Goal: Task Accomplishment & Management: Use online tool/utility

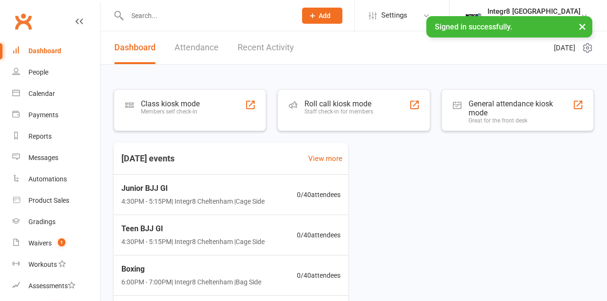
click at [169, 125] on div "Class kiosk mode Members self check-in" at bounding box center [190, 110] width 152 height 42
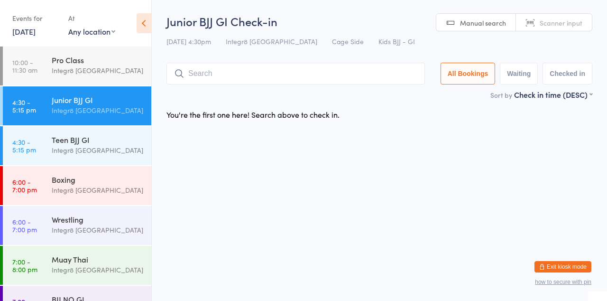
click at [249, 76] on input "search" at bounding box center [295, 74] width 258 height 22
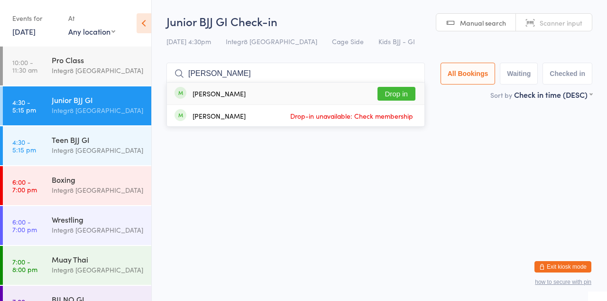
type input "[PERSON_NAME]"
click at [397, 94] on button "Drop in" at bounding box center [396, 94] width 38 height 14
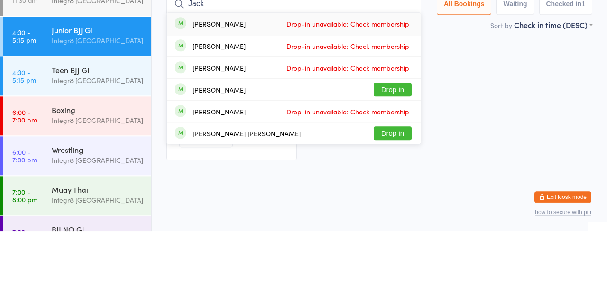
click at [480, 198] on div "Checked in [PERSON_NAME] Classes Remaining: 9 Undo checkin" at bounding box center [379, 171] width 443 height 134
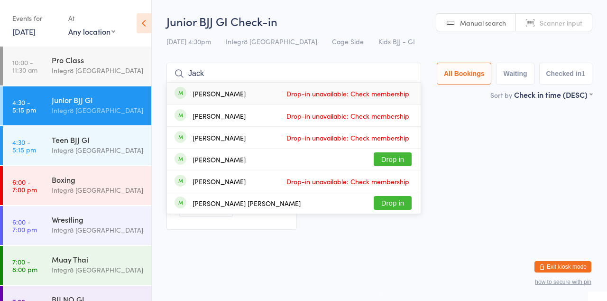
click at [473, 139] on div "Checked in [PERSON_NAME] Classes Remaining: 9 Undo checkin" at bounding box center [379, 171] width 443 height 134
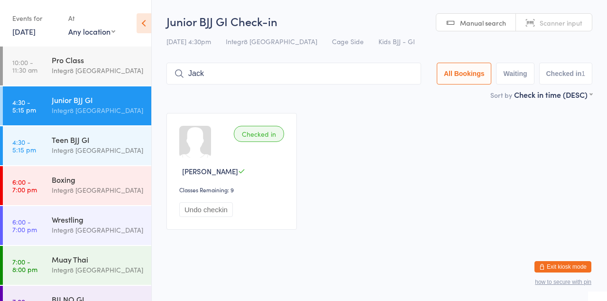
click at [211, 56] on div "Junior BJJ GI Check-in [DATE] 4:30pm Integr8 Cheltenham Cage Side Kids BJJ - GI…" at bounding box center [379, 51] width 426 height 76
click at [223, 77] on input "Jack" at bounding box center [293, 74] width 255 height 22
type input "J"
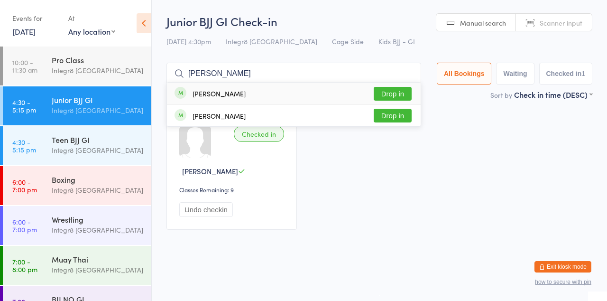
type input "[PERSON_NAME]"
click at [397, 95] on button "Drop in" at bounding box center [393, 94] width 38 height 14
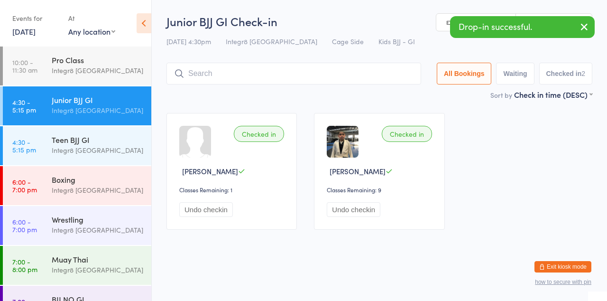
click at [539, 120] on div "Checked in [PERSON_NAME] Classes Remaining: 1 Undo checkin Checked in [PERSON_N…" at bounding box center [379, 171] width 443 height 134
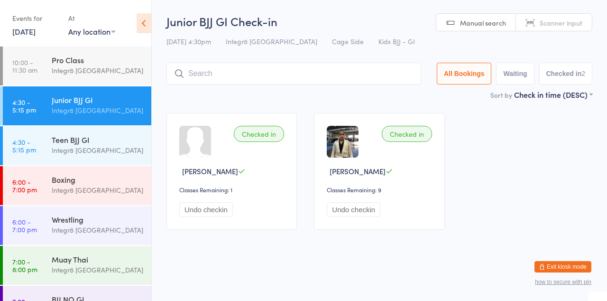
click at [37, 159] on link "4:30 - 5:15 pm Teen BJJ GI Integr8 [GEOGRAPHIC_DATA]" at bounding box center [77, 145] width 148 height 39
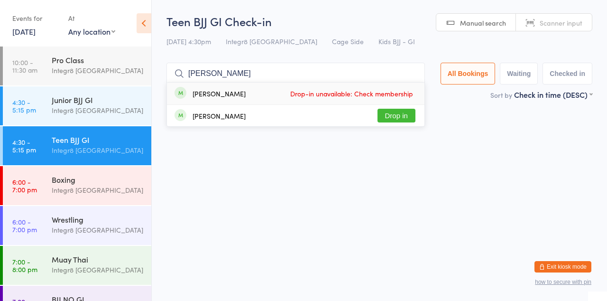
type input "[PERSON_NAME]"
click at [403, 118] on button "Drop in" at bounding box center [396, 116] width 38 height 14
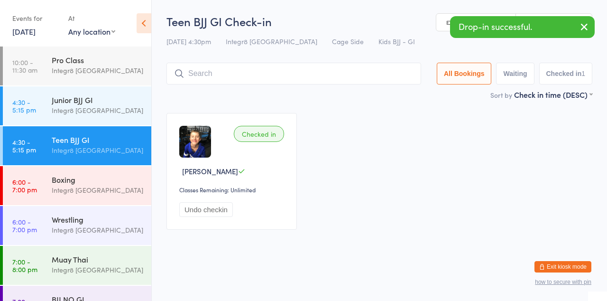
click at [337, 70] on input "search" at bounding box center [293, 74] width 255 height 22
click at [263, 71] on input "search" at bounding box center [293, 74] width 255 height 22
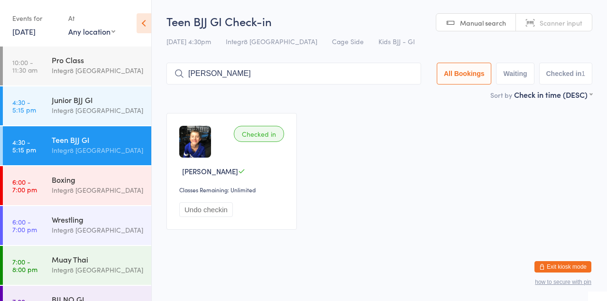
type input "[PERSON_NAME]"
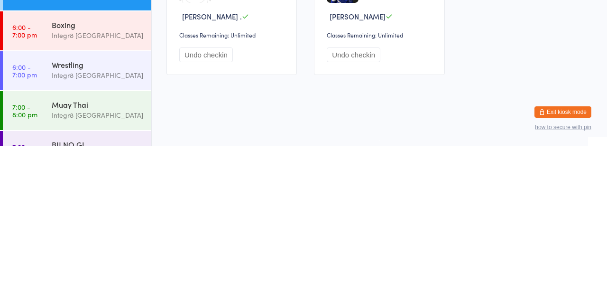
click at [53, 231] on div "Integr8 [GEOGRAPHIC_DATA]" at bounding box center [97, 229] width 91 height 11
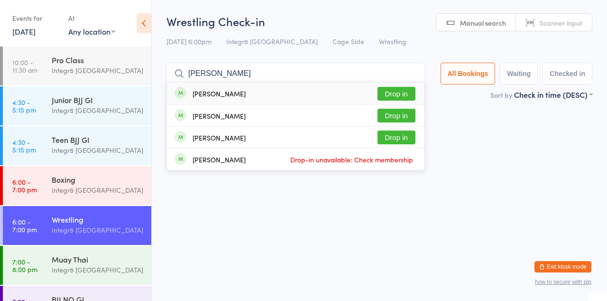
type input "[PERSON_NAME]"
click at [408, 117] on button "Drop in" at bounding box center [396, 116] width 38 height 14
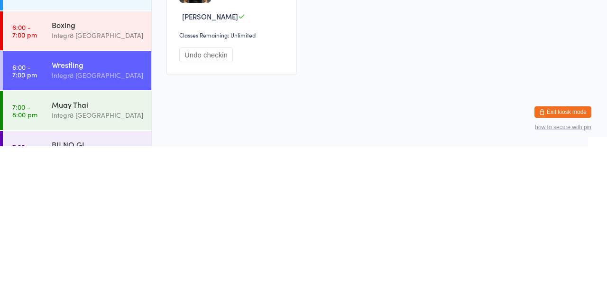
click at [60, 300] on div "BJJ NO GI" at bounding box center [97, 298] width 91 height 10
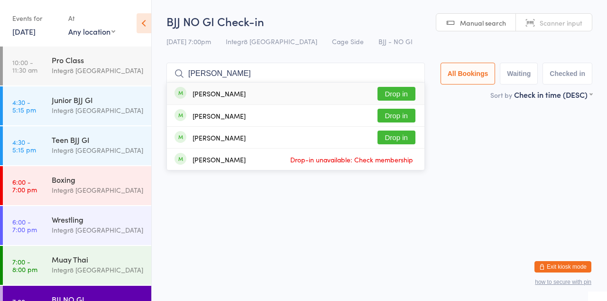
type input "[PERSON_NAME]"
click at [404, 118] on button "Drop in" at bounding box center [396, 116] width 38 height 14
